Goal: Information Seeking & Learning: Learn about a topic

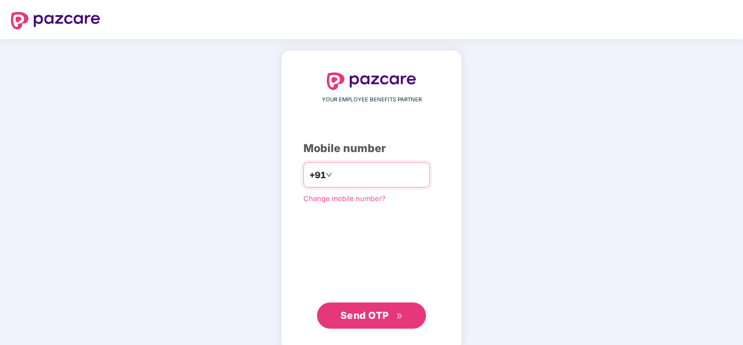
type input "**********"
click at [383, 313] on span "Send OTP" at bounding box center [365, 315] width 49 height 11
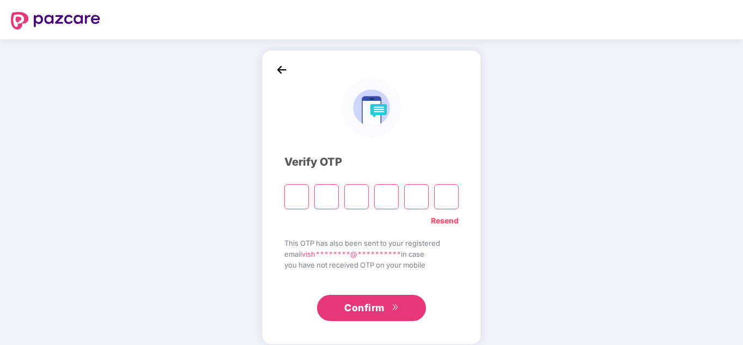
type input "*"
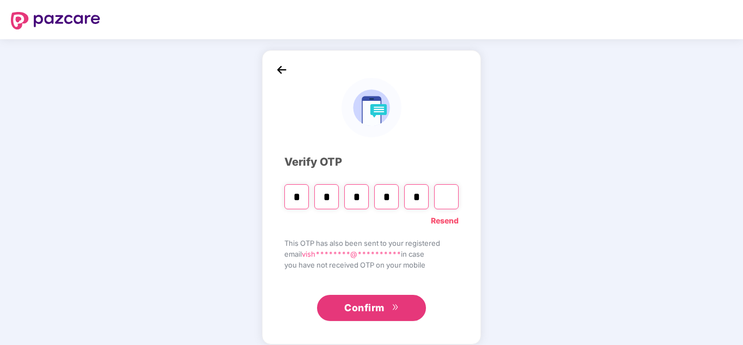
type input "*"
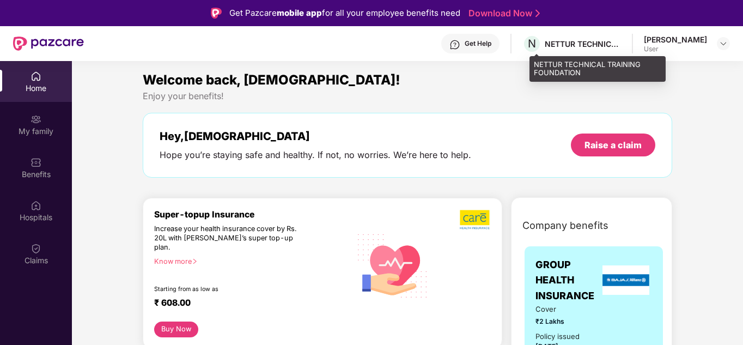
click at [566, 44] on div "NETTUR TECHNICAL TRAINING FOUNDATION" at bounding box center [583, 44] width 76 height 10
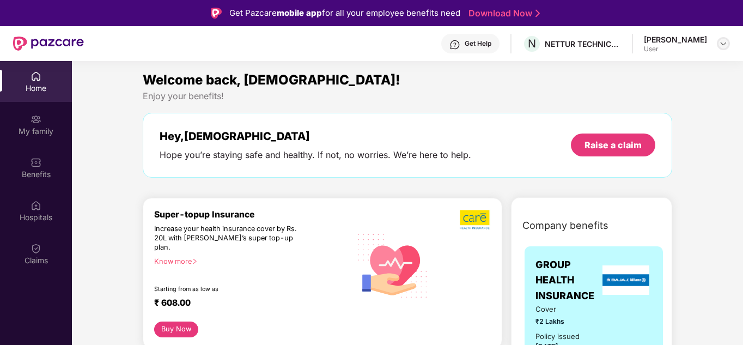
click at [718, 43] on div at bounding box center [723, 43] width 13 height 13
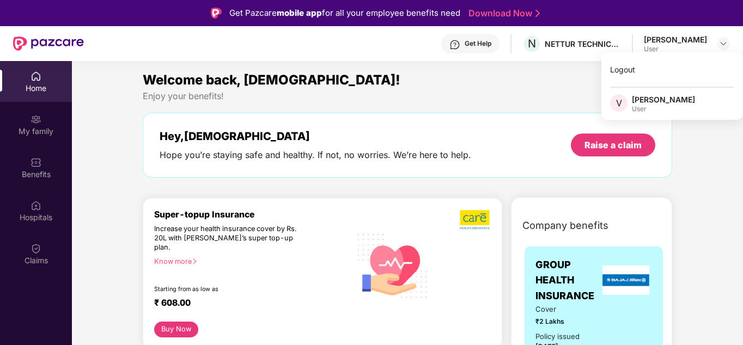
click at [196, 259] on icon "right" at bounding box center [194, 261] width 3 height 5
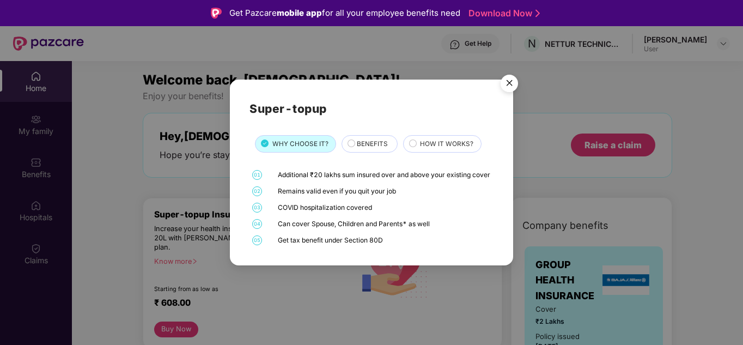
click at [371, 139] on span "BENEFITS" at bounding box center [372, 144] width 31 height 10
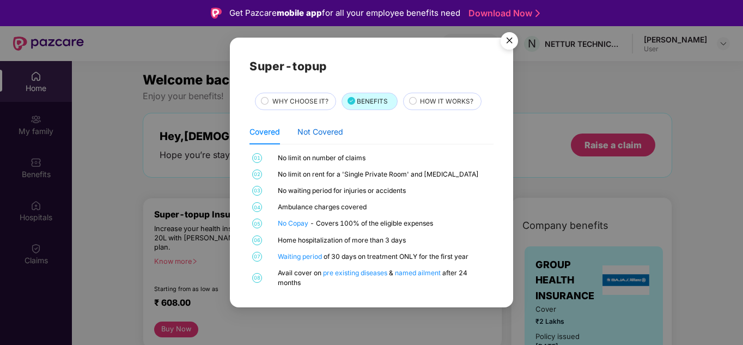
click at [322, 129] on div "Not Covered" at bounding box center [321, 132] width 46 height 12
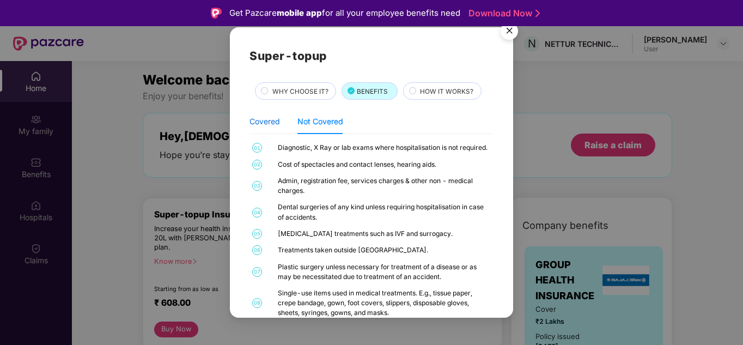
click at [273, 119] on div "Covered" at bounding box center [265, 122] width 31 height 12
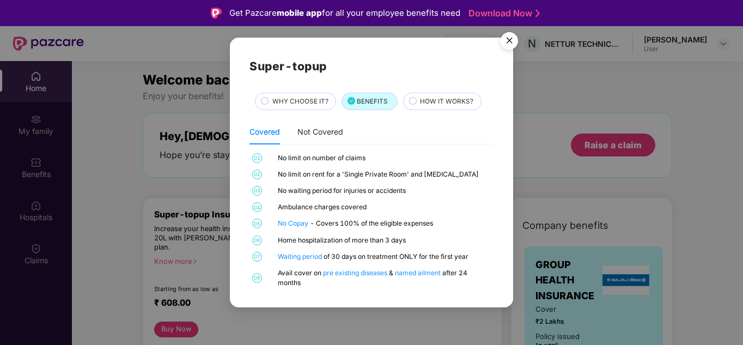
click at [305, 100] on span "WHY CHOOSE IT?" at bounding box center [301, 101] width 56 height 10
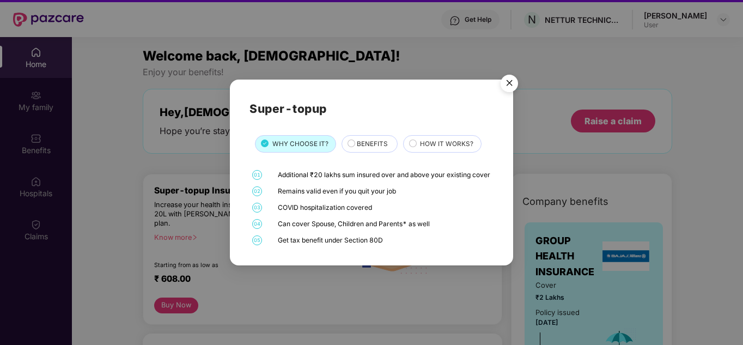
scroll to position [61, 0]
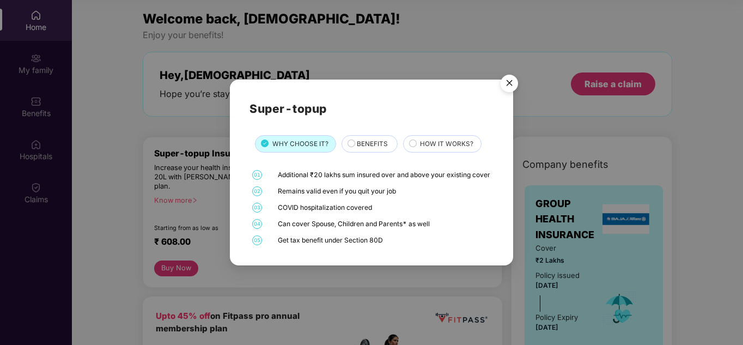
click at [374, 139] on span "BENEFITS" at bounding box center [372, 144] width 31 height 10
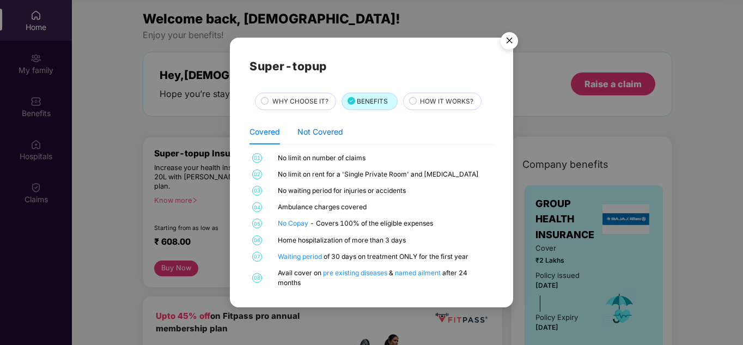
click at [316, 132] on div "Not Covered" at bounding box center [321, 132] width 46 height 12
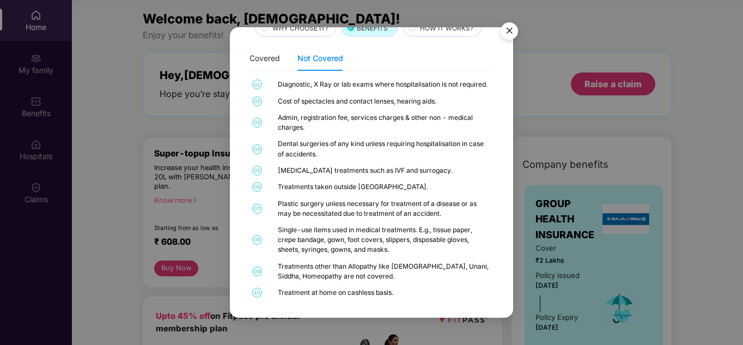
scroll to position [0, 0]
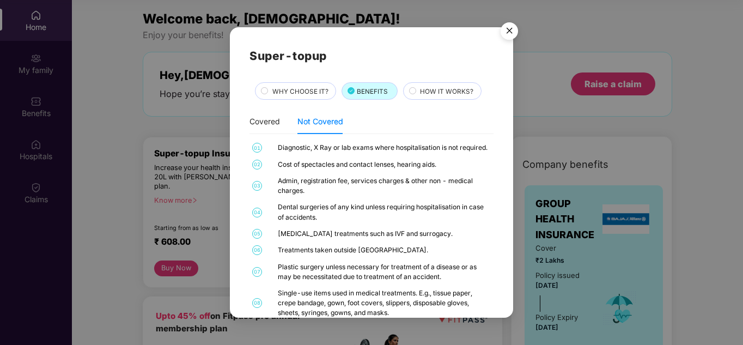
click at [445, 89] on span "HOW IT WORKS?" at bounding box center [446, 92] width 53 height 10
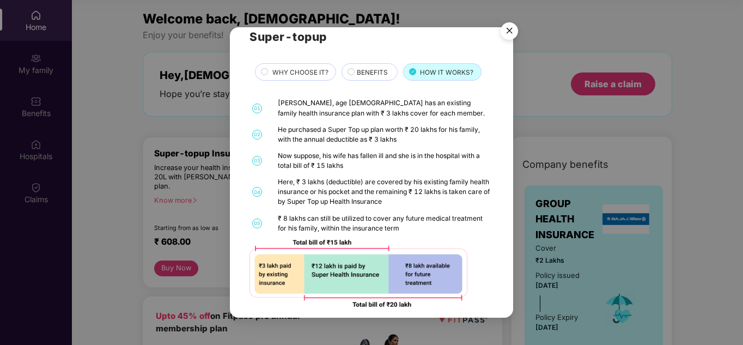
scroll to position [28, 0]
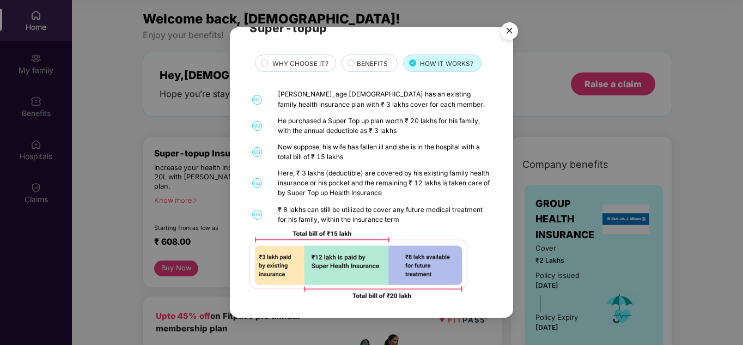
click at [513, 31] on img "Close" at bounding box center [509, 32] width 31 height 31
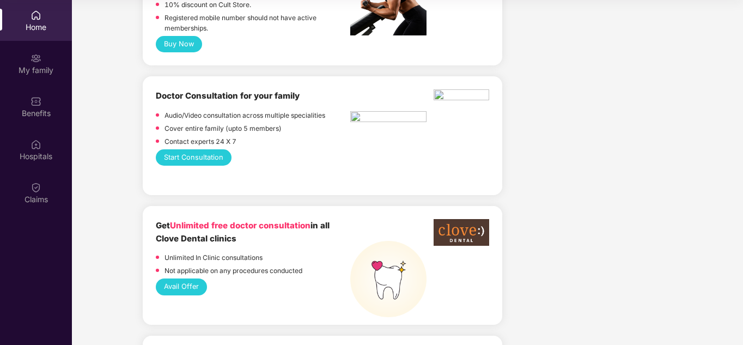
scroll to position [600, 0]
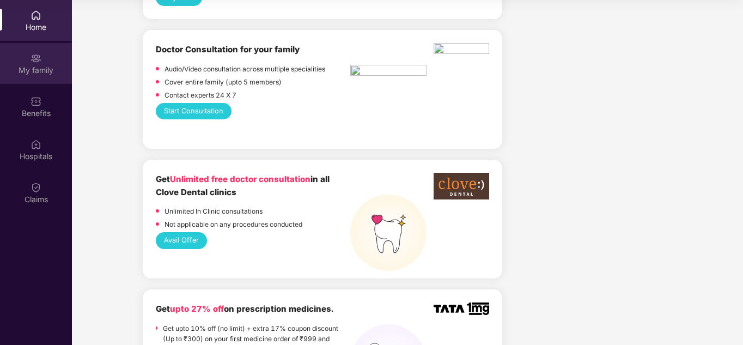
click at [43, 65] on div "My family" at bounding box center [36, 70] width 72 height 11
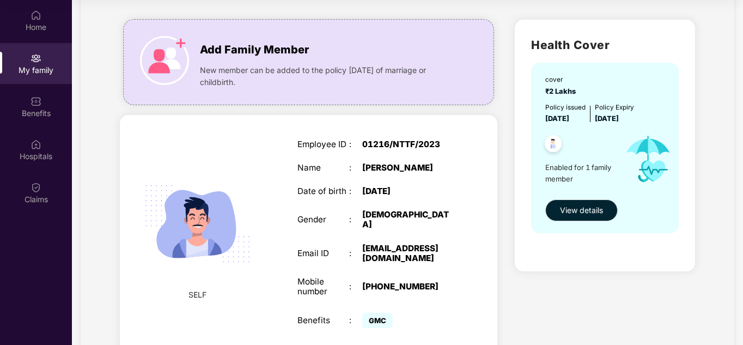
scroll to position [102, 0]
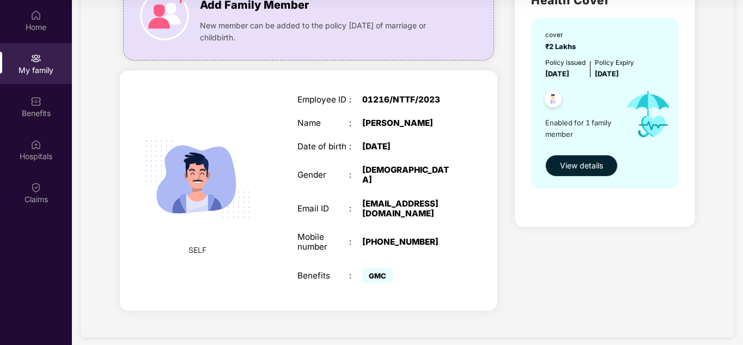
click at [601, 160] on span "View details" at bounding box center [581, 166] width 43 height 12
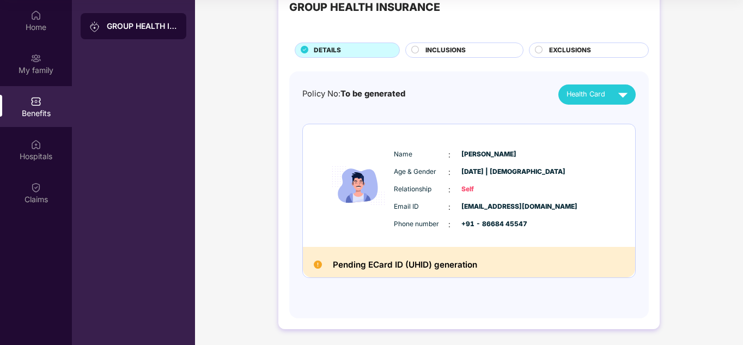
scroll to position [37, 0]
click at [422, 275] on div "Pending ECard ID (UHID) generation" at bounding box center [469, 261] width 332 height 31
click at [439, 51] on span "INCLUSIONS" at bounding box center [446, 50] width 40 height 10
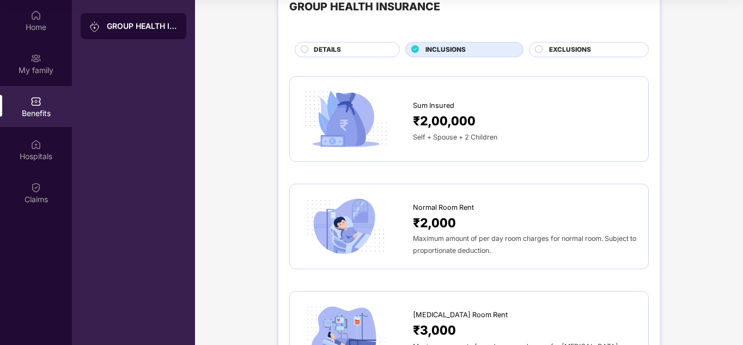
click at [445, 129] on span "₹2,00,000" at bounding box center [444, 121] width 63 height 20
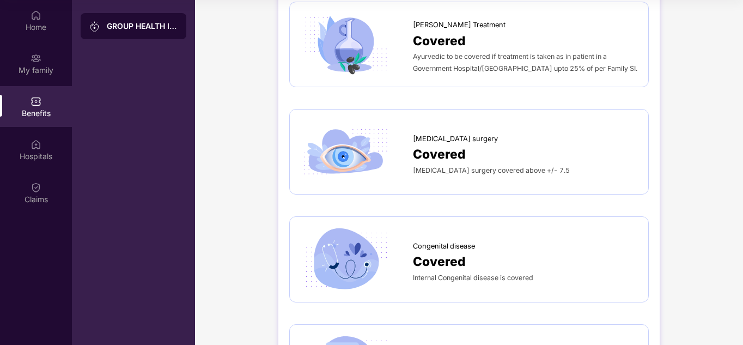
scroll to position [1018, 0]
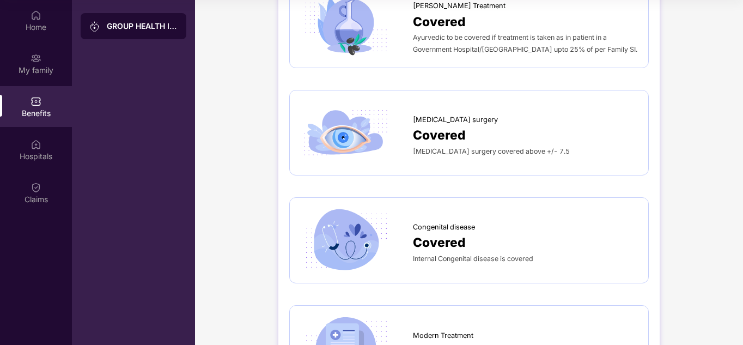
click at [488, 155] on span "[MEDICAL_DATA] surgery covered above +/- 7.5" at bounding box center [491, 151] width 157 height 8
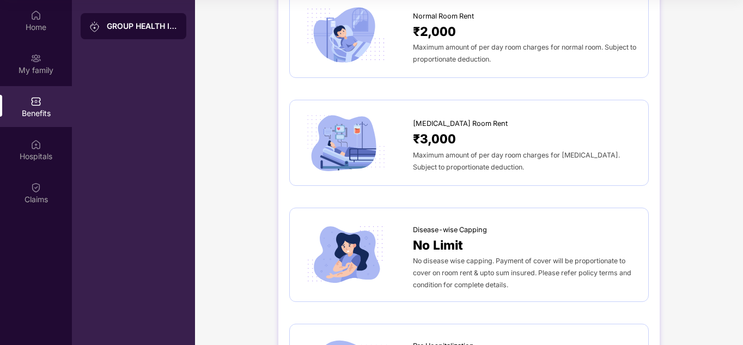
scroll to position [26, 0]
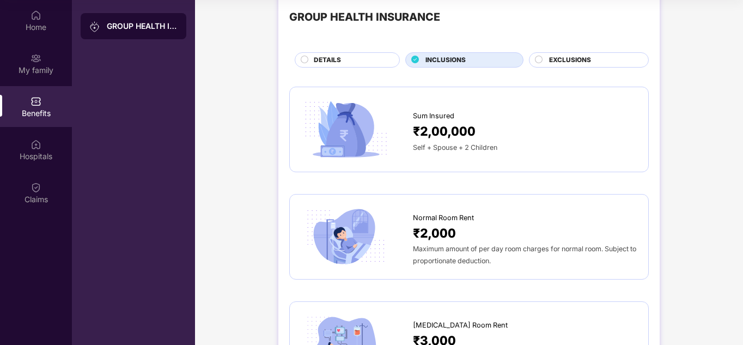
click at [329, 59] on span "DETAILS" at bounding box center [327, 60] width 27 height 10
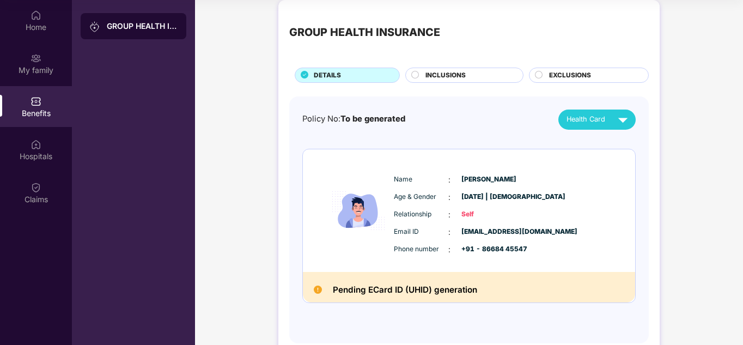
scroll to position [0, 0]
